Goal: Use online tool/utility

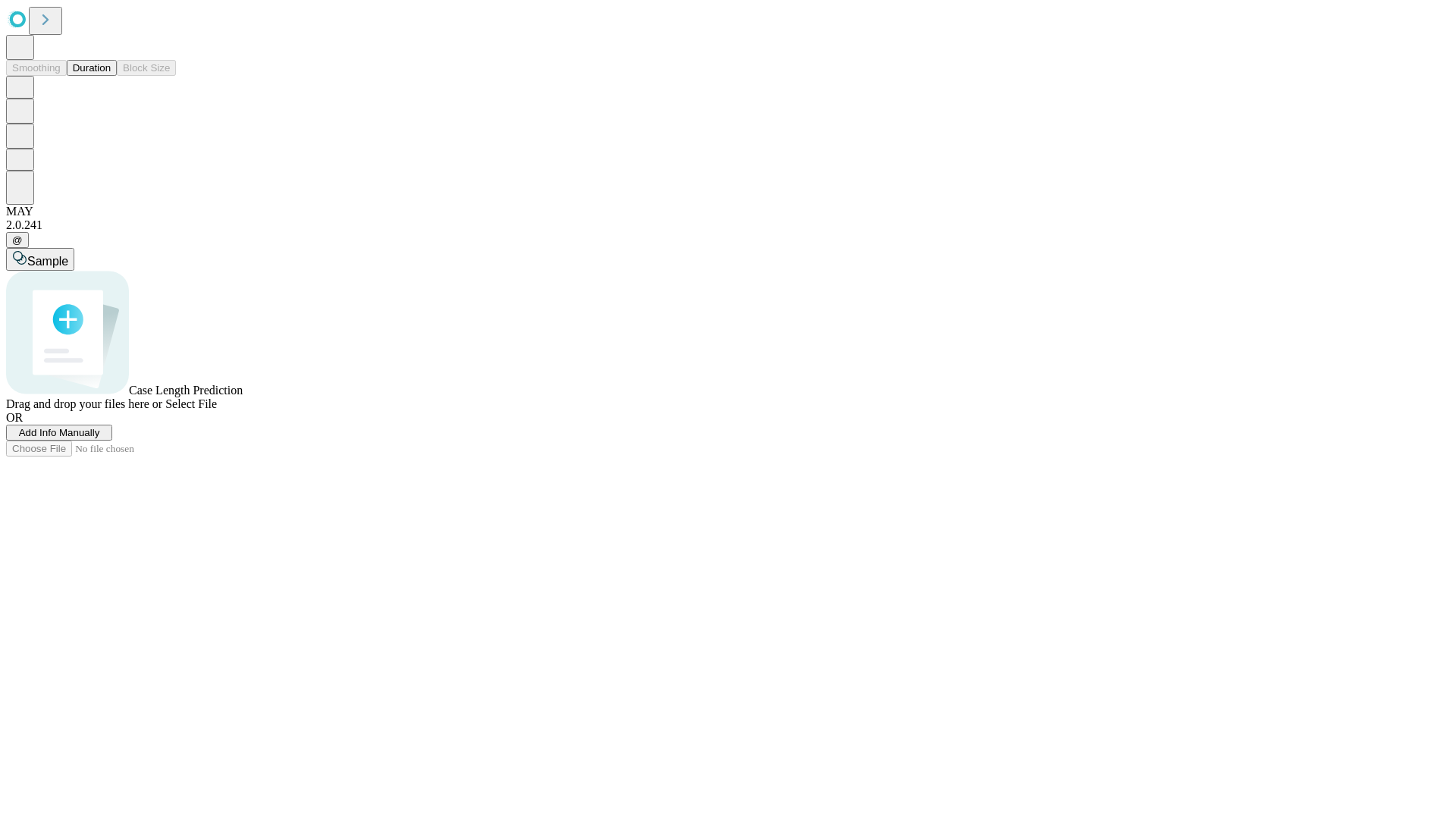
click at [100, 438] on span "Add Info Manually" at bounding box center [60, 433] width 81 height 11
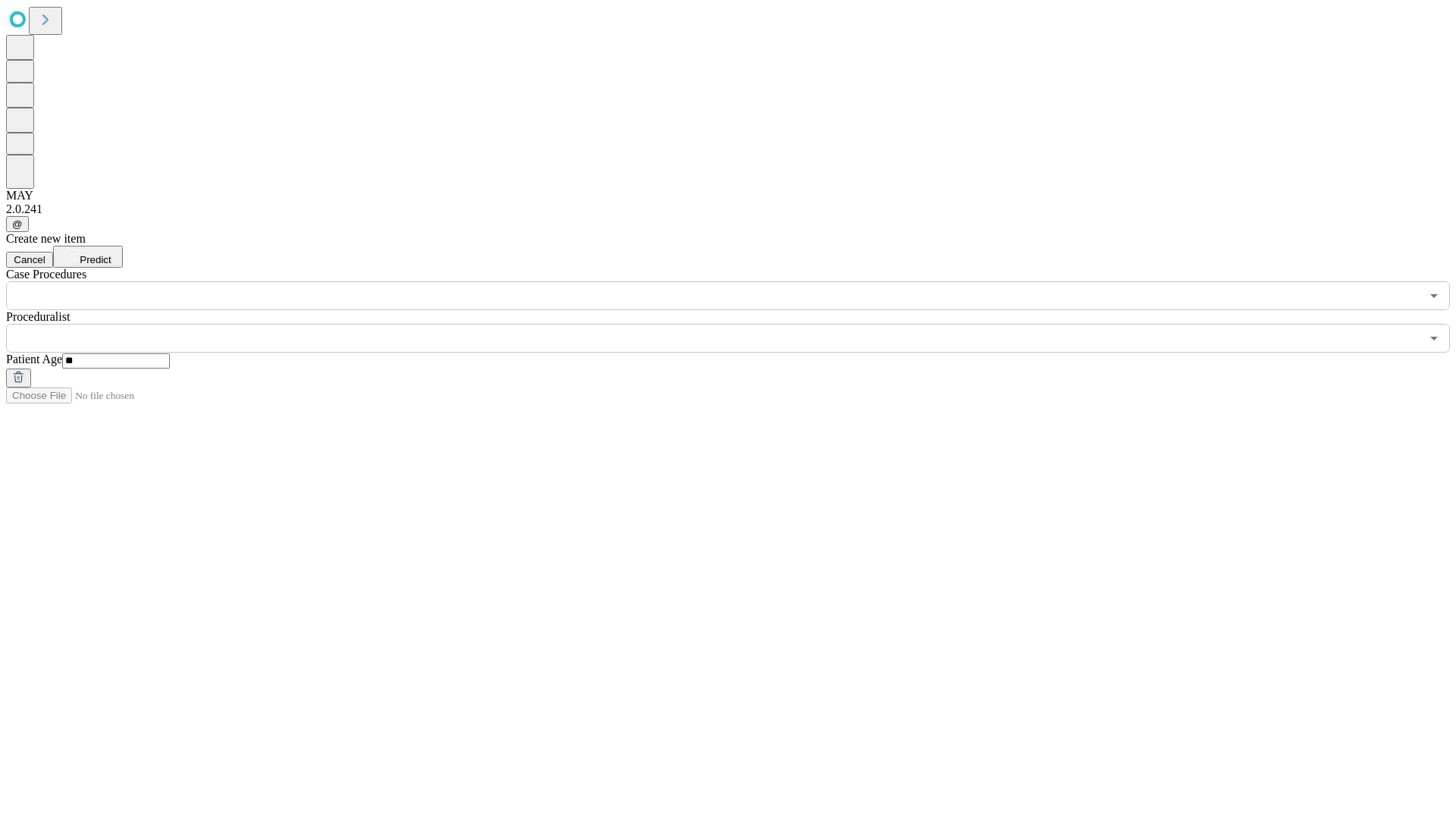
type input "**"
click at [738, 324] on input "text" at bounding box center [713, 338] width 1414 height 29
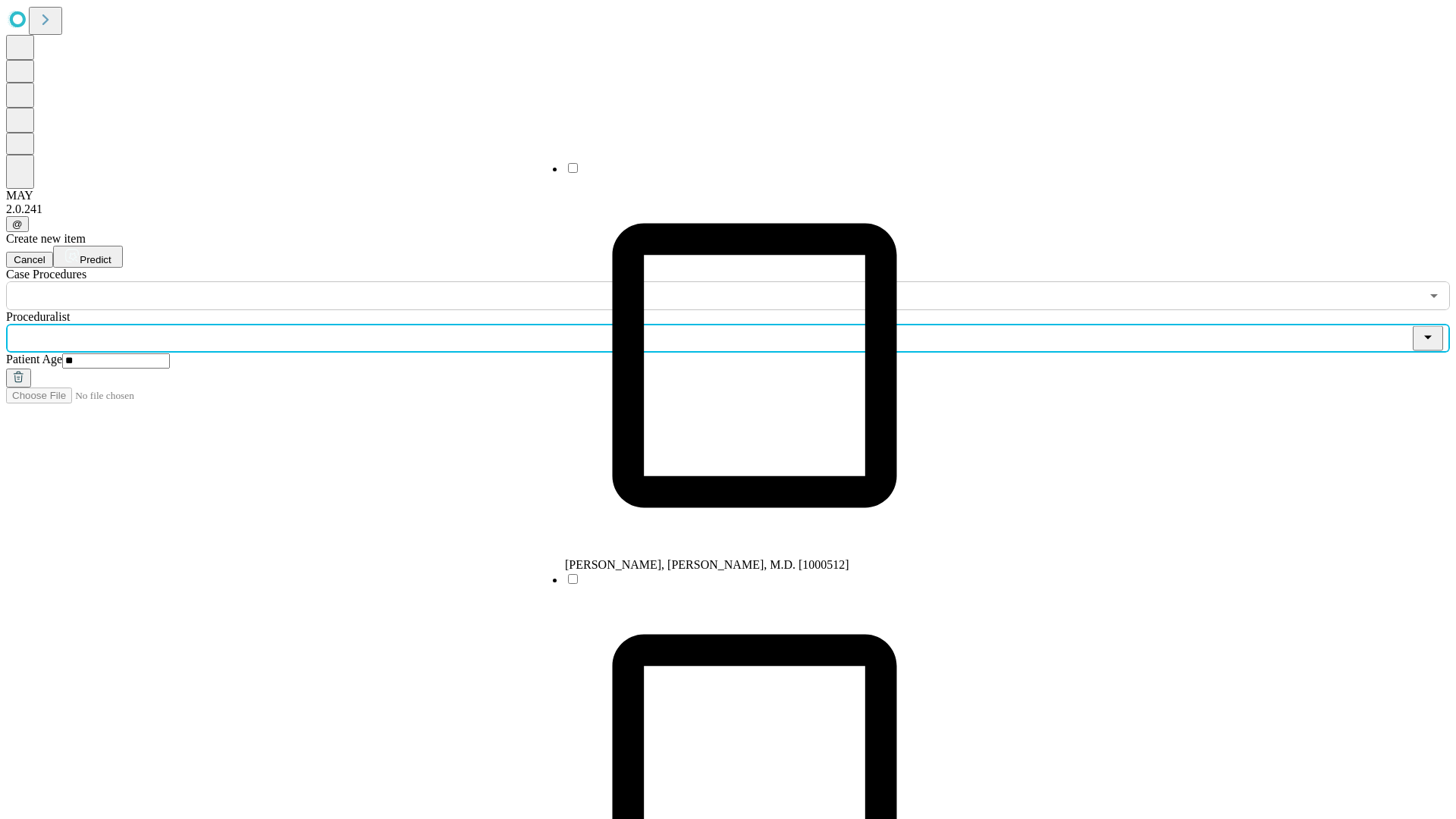
click at [739, 174] on li "[PERSON_NAME], [PERSON_NAME], M.D. [1000512]" at bounding box center [754, 366] width 379 height 411
click at [318, 281] on input "text" at bounding box center [713, 295] width 1414 height 29
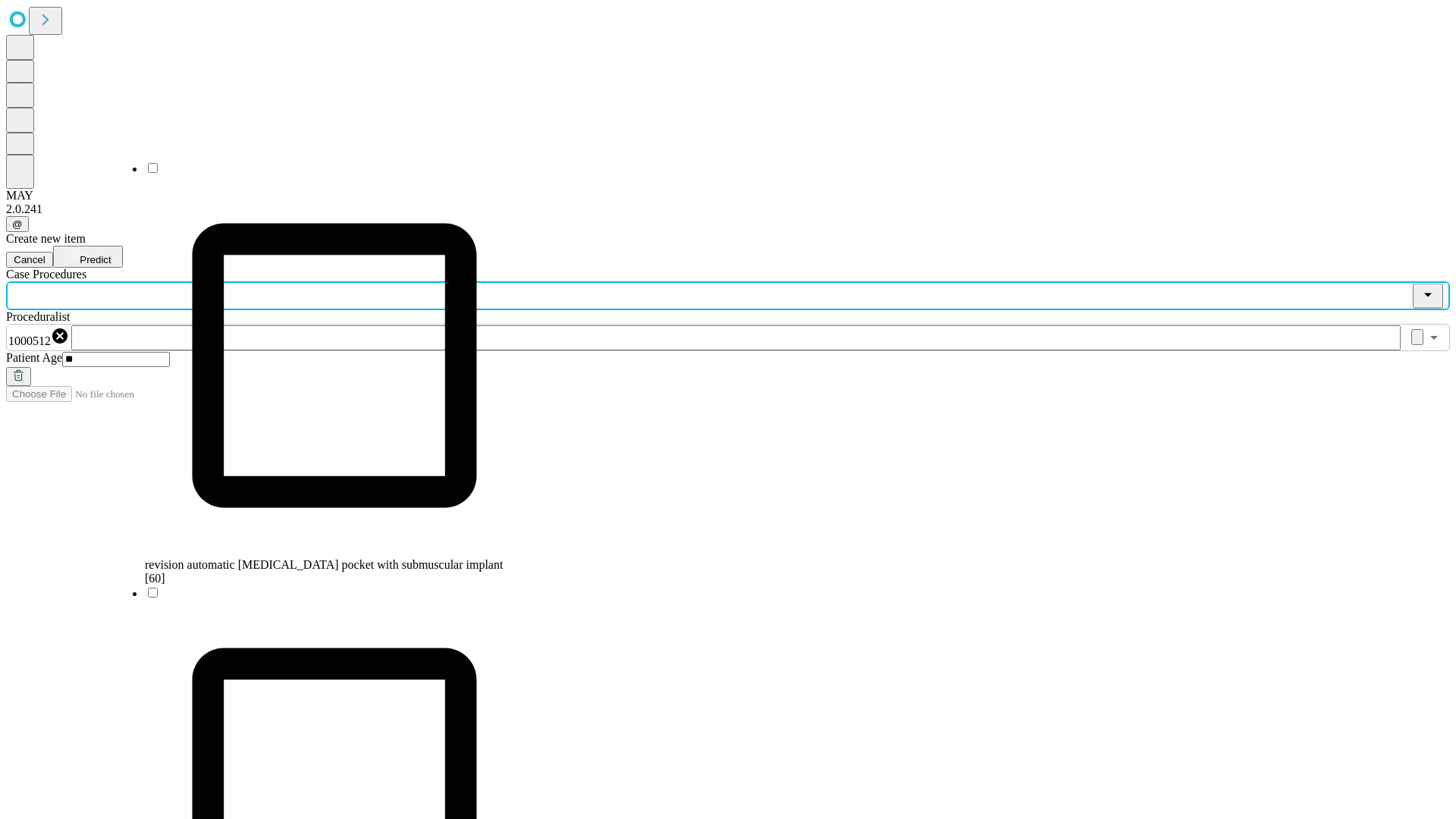
click at [319, 558] on span "revision automatic [MEDICAL_DATA] pocket with submuscular implant [60]" at bounding box center [323, 571] width 358 height 26
click at [111, 254] on span "Predict" at bounding box center [95, 259] width 31 height 11
